Goal: Find specific page/section: Find specific page/section

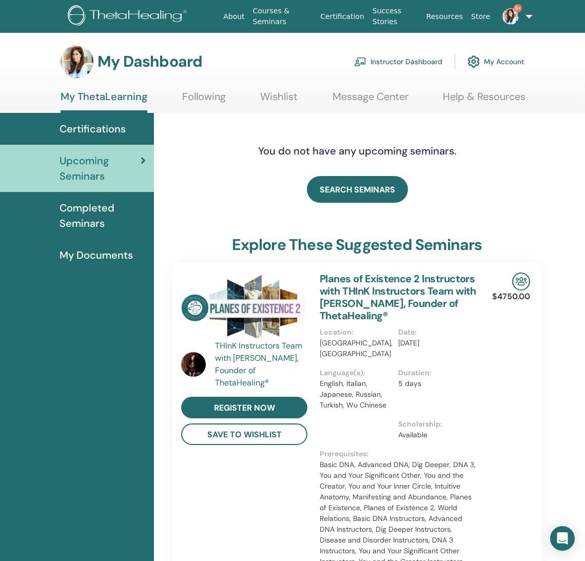
click at [401, 63] on link "Instructor Dashboard" at bounding box center [398, 61] width 88 height 23
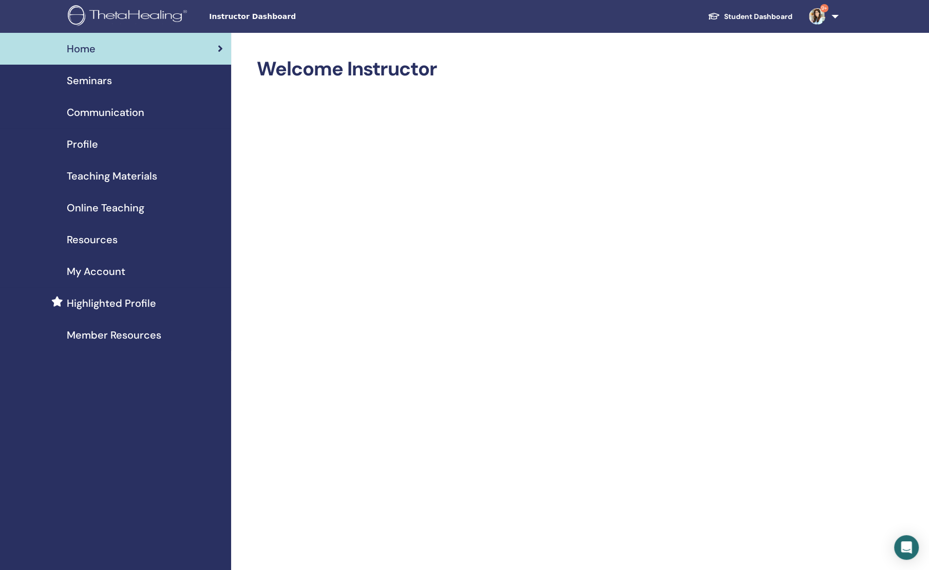
click at [121, 89] on link "Seminars" at bounding box center [115, 81] width 231 height 32
